Goal: Task Accomplishment & Management: Use online tool/utility

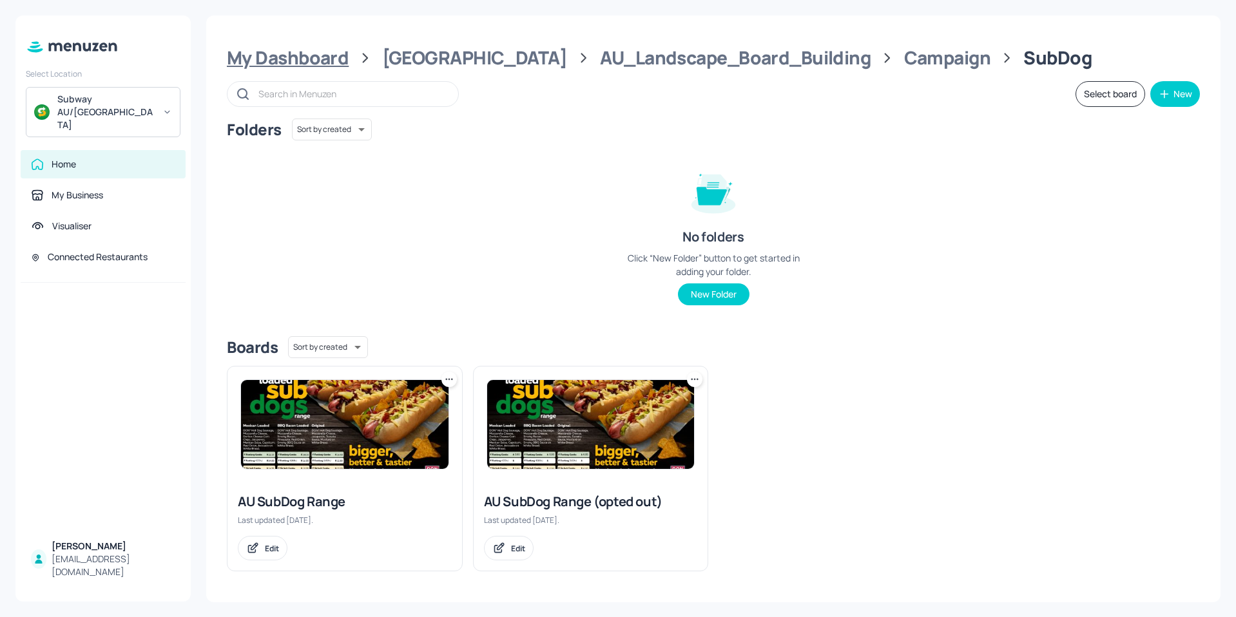
click at [311, 49] on div "My Dashboard" at bounding box center [288, 57] width 122 height 23
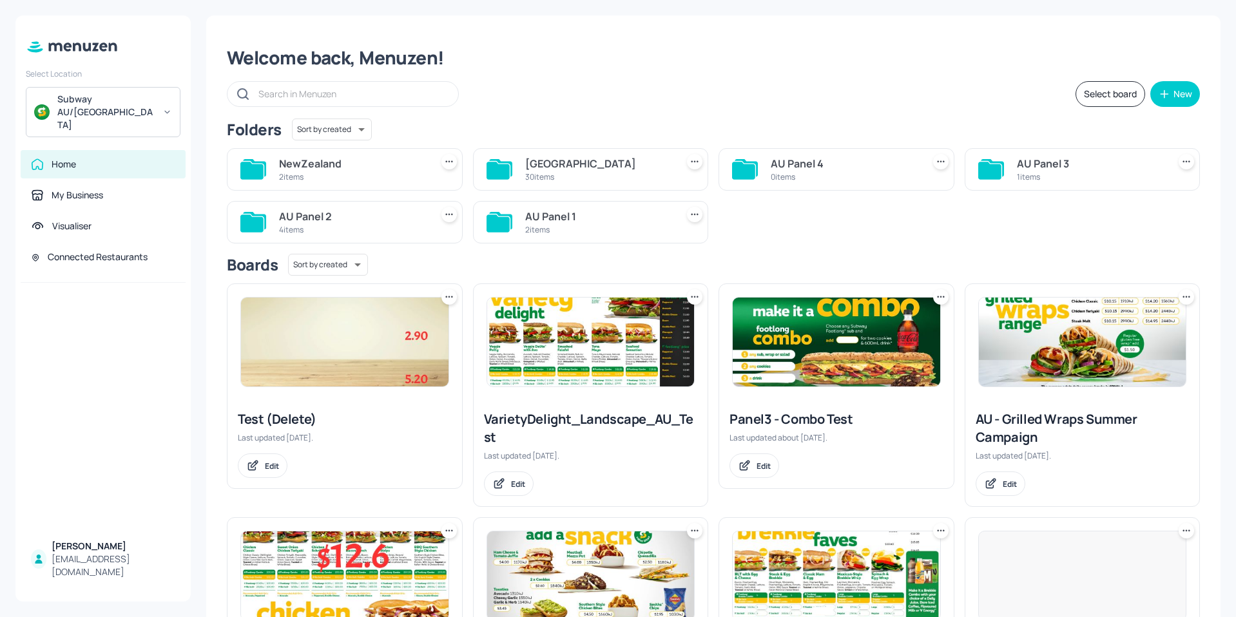
click at [305, 172] on div "2 items" at bounding box center [352, 176] width 147 height 11
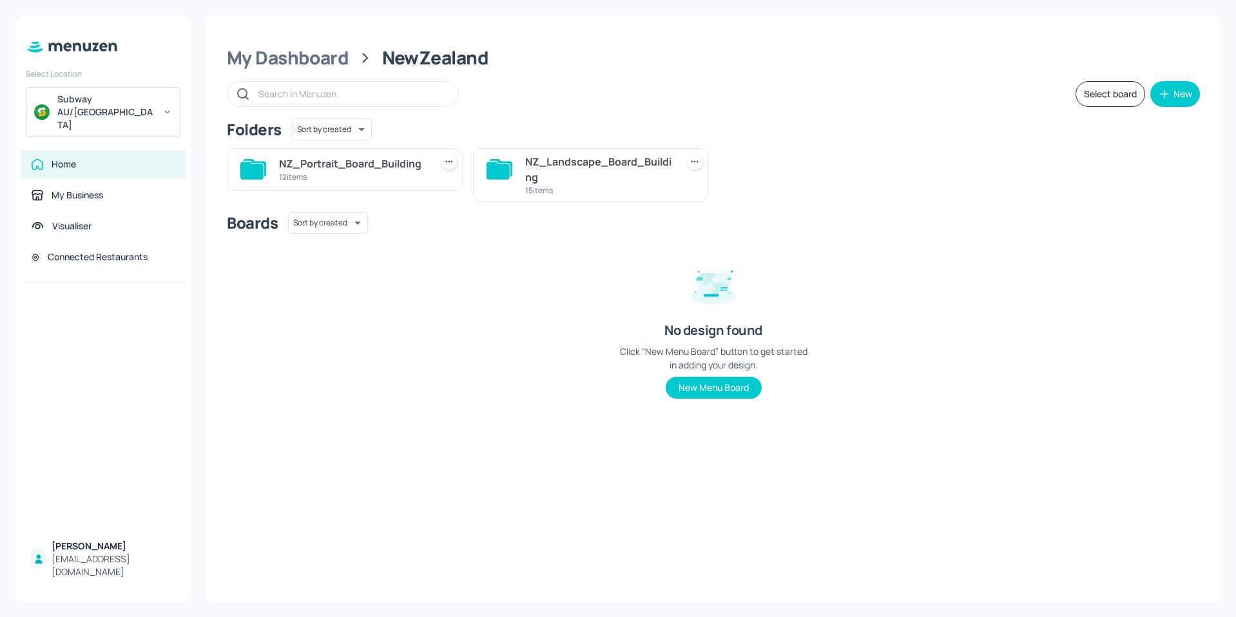
click at [568, 169] on div "NZ_Landscape_Board_Building" at bounding box center [598, 169] width 147 height 31
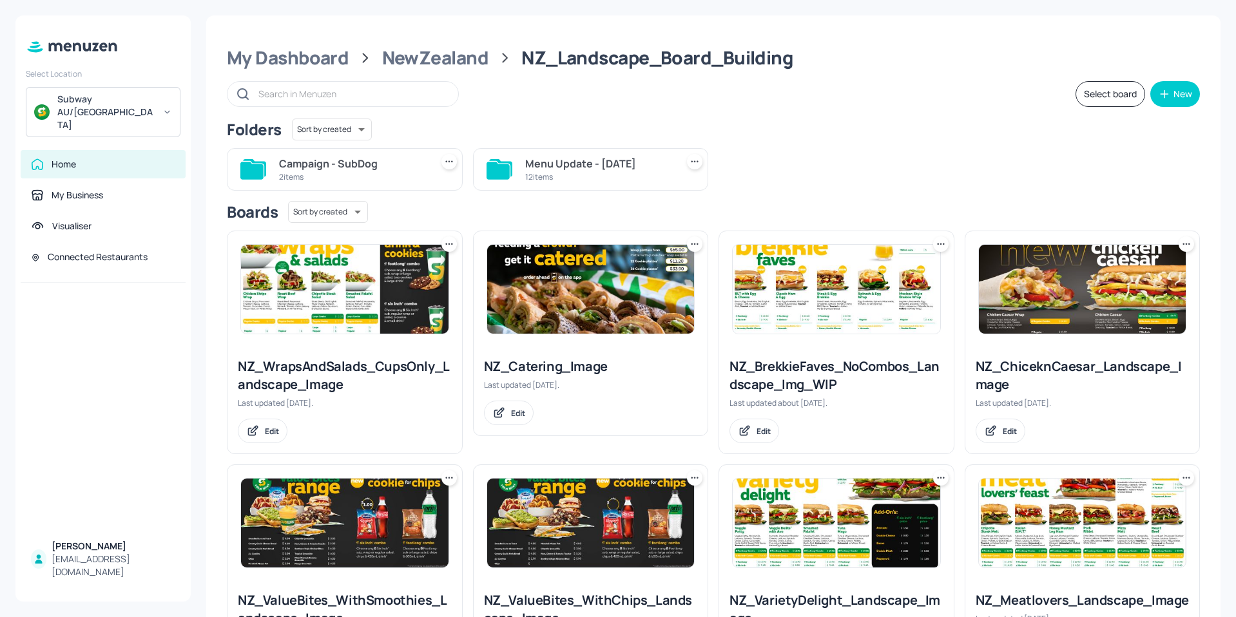
click at [531, 168] on div "Menu Update - [DATE]" at bounding box center [598, 163] width 147 height 15
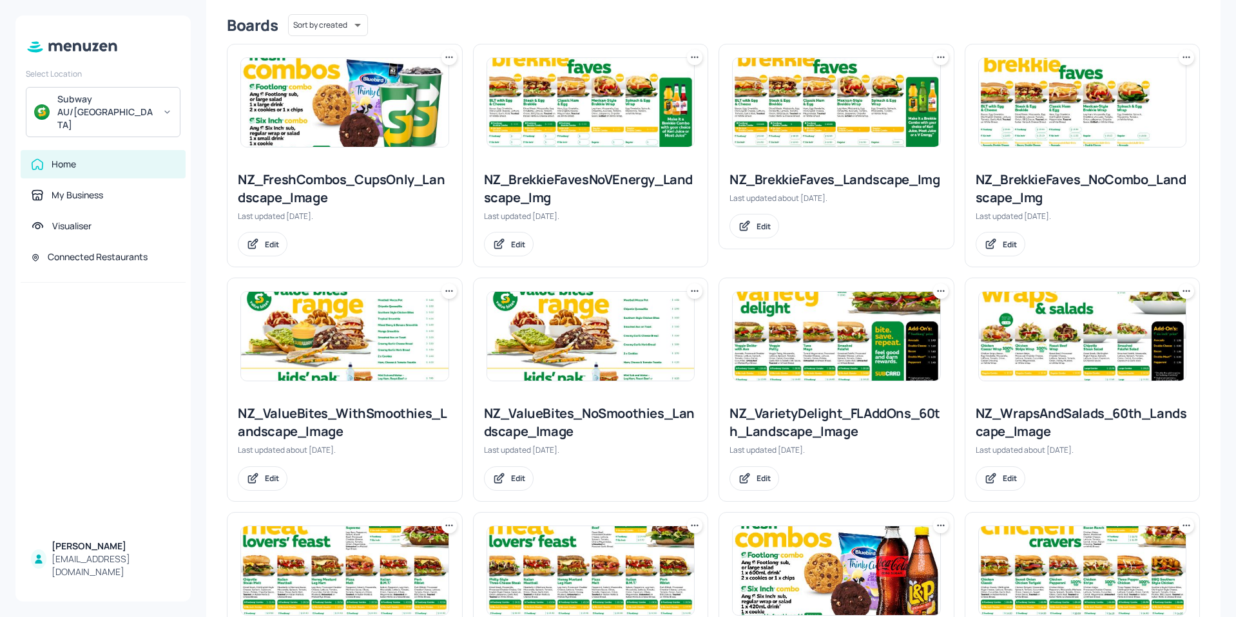
scroll to position [472, 0]
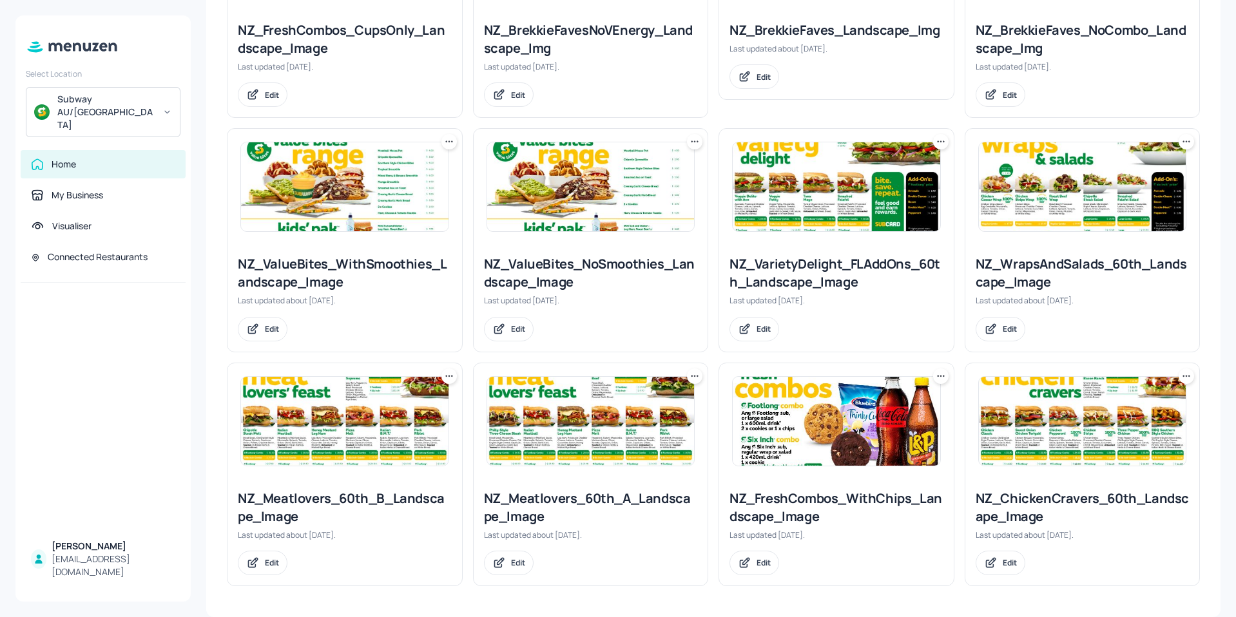
click at [1090, 427] on img at bounding box center [1082, 421] width 207 height 89
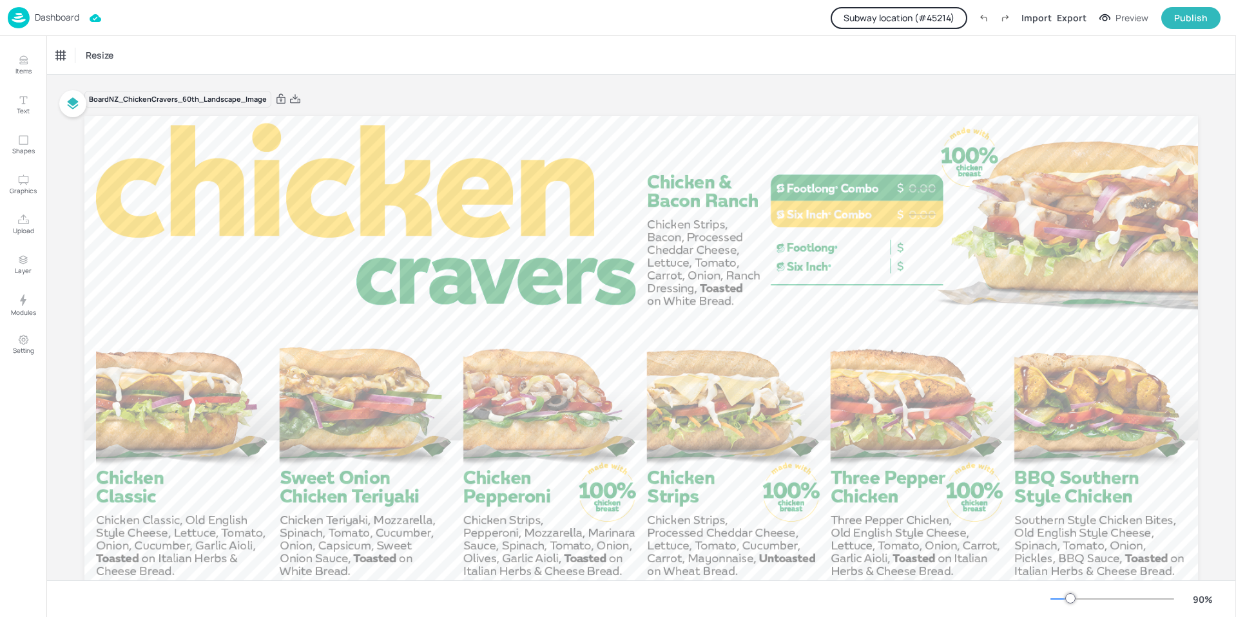
click at [907, 15] on button "Subway location (# 45214 )" at bounding box center [899, 18] width 137 height 22
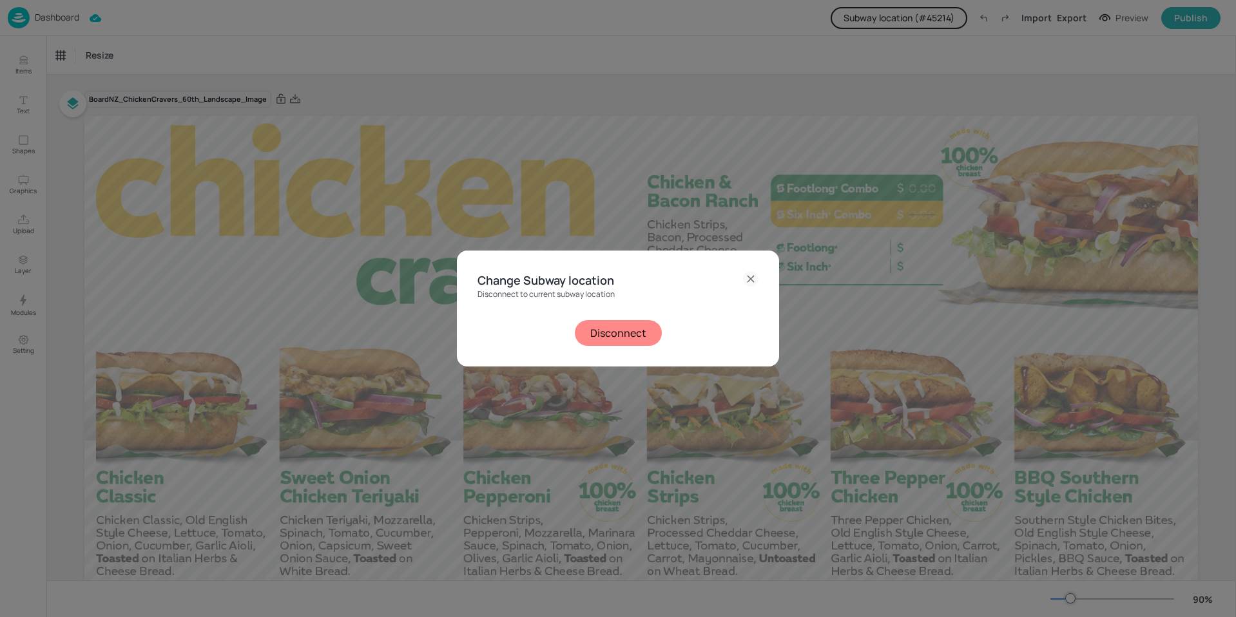
click at [599, 331] on button "Disconnect" at bounding box center [618, 333] width 87 height 26
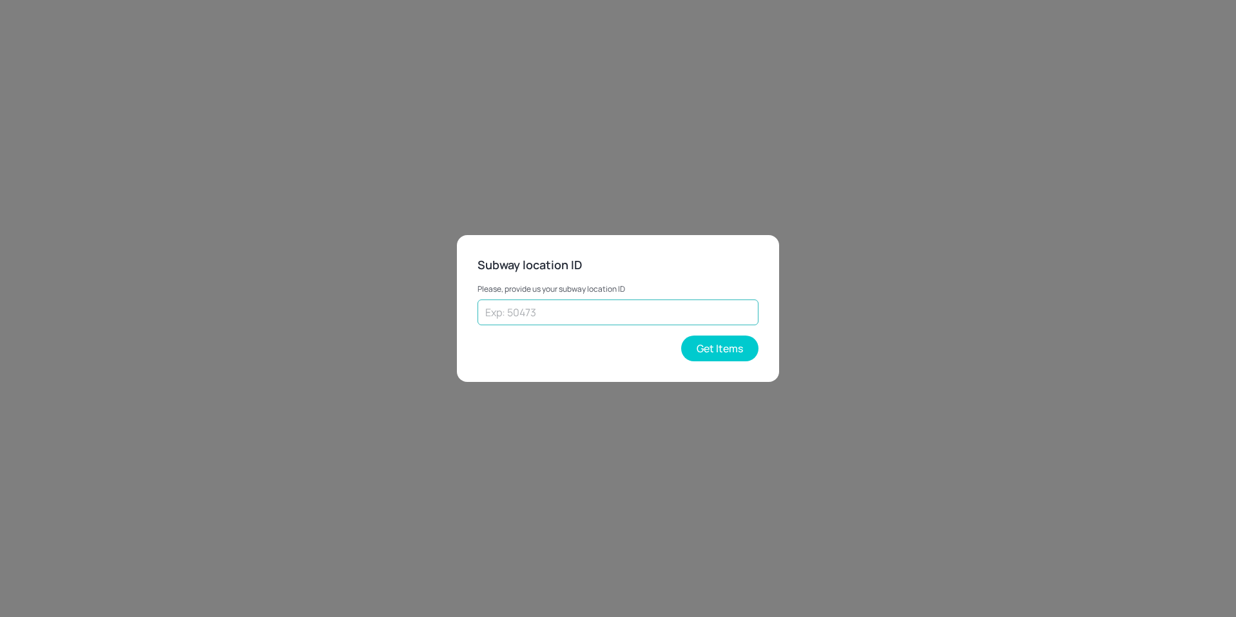
click at [641, 315] on input "text" at bounding box center [618, 313] width 281 height 26
type input "65358"
click at [707, 350] on button "Get Items" at bounding box center [719, 349] width 77 height 26
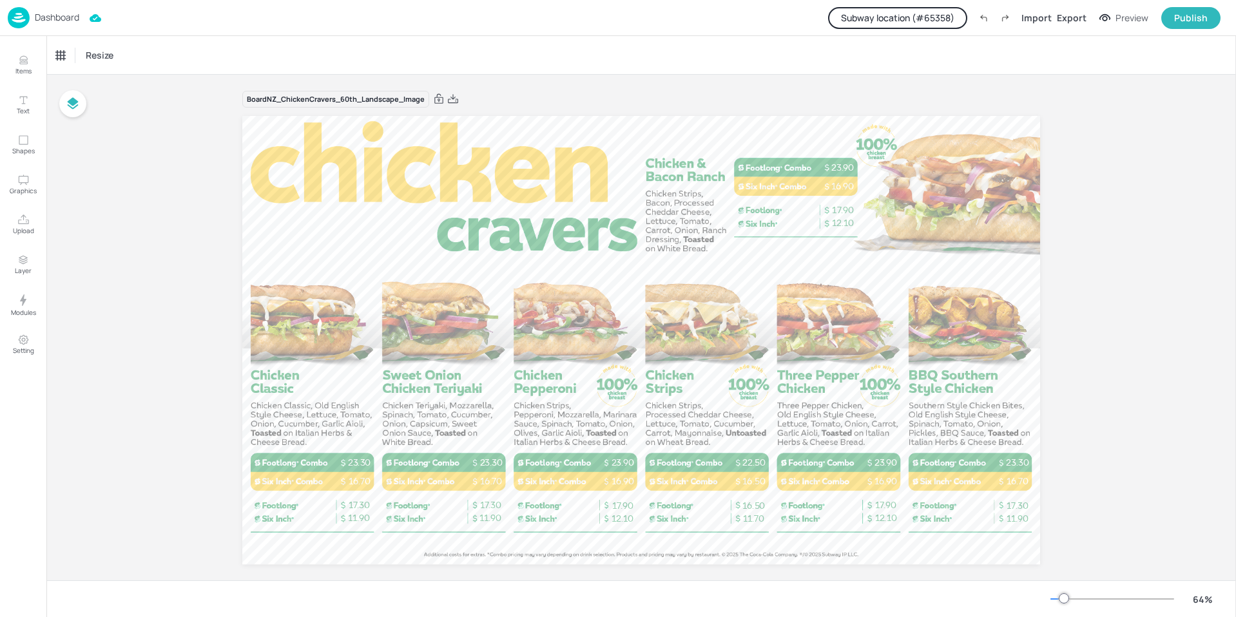
click at [49, 17] on p "Dashboard" at bounding box center [57, 17] width 44 height 9
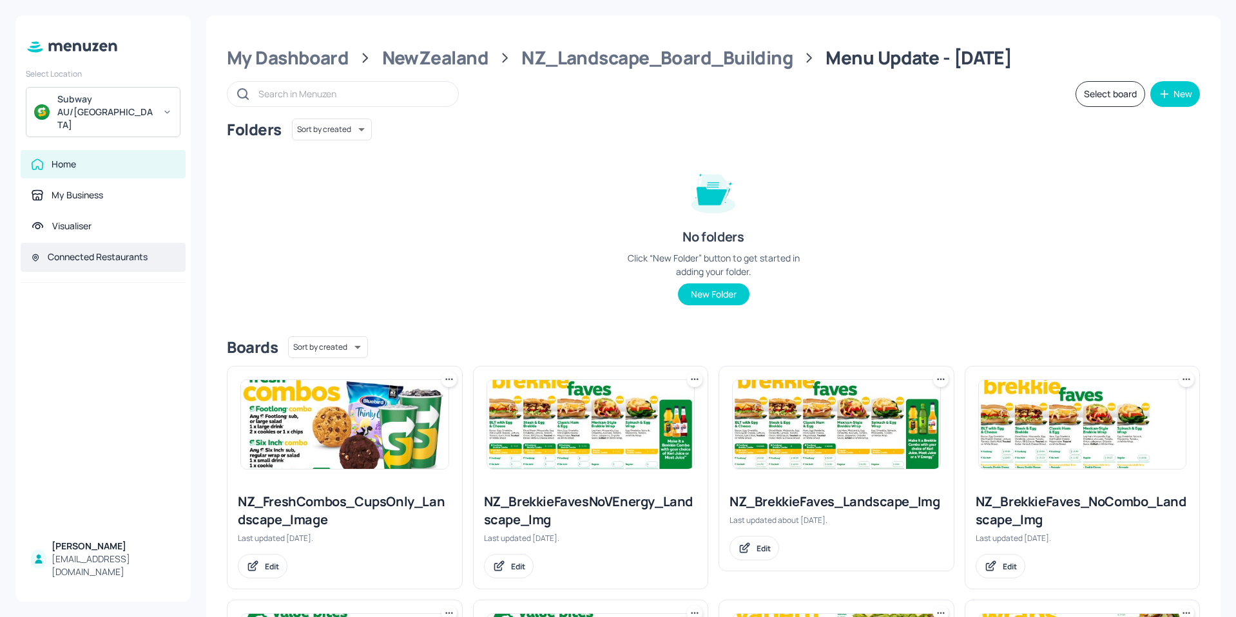
click at [84, 251] on div "Connected Restaurants" at bounding box center [98, 257] width 100 height 13
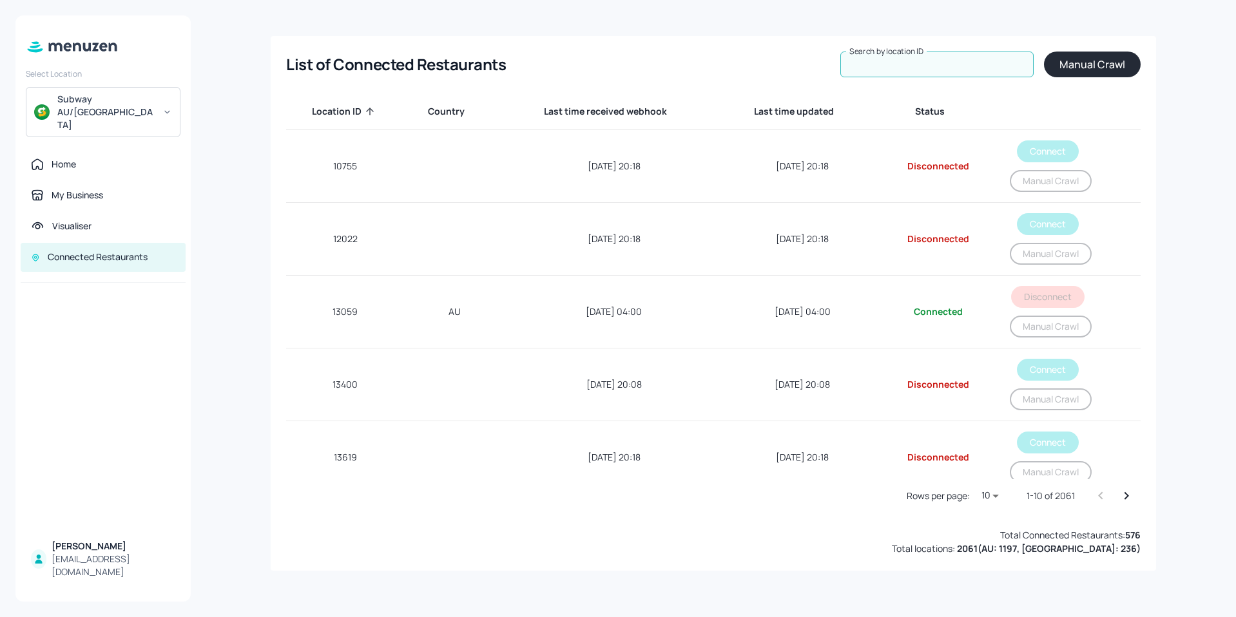
click at [961, 63] on input "Search by location ID" at bounding box center [936, 65] width 193 height 26
type input "65358"
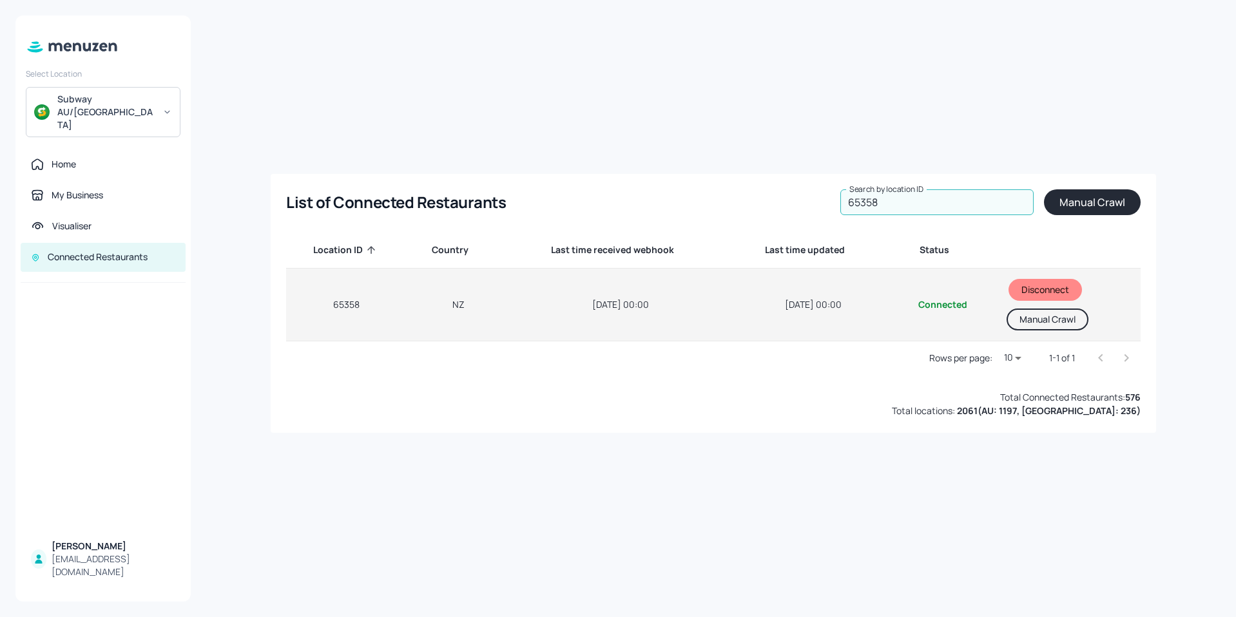
click at [1038, 319] on button "Manual Crawl" at bounding box center [1048, 320] width 82 height 22
